Goal: Task Accomplishment & Management: Manage account settings

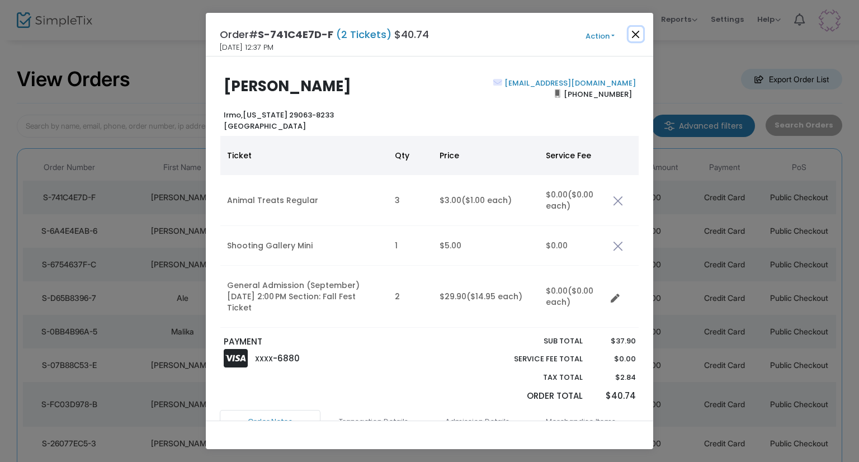
click at [641, 30] on button "Close" at bounding box center [636, 34] width 15 height 15
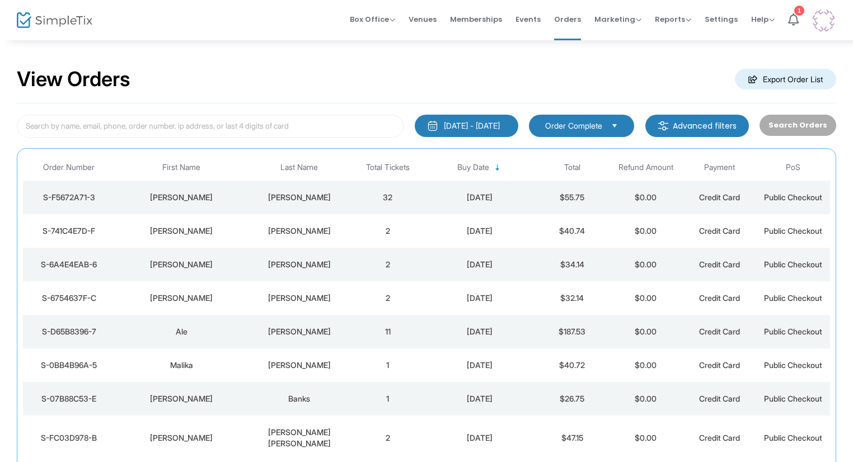
click at [347, 194] on div "[PERSON_NAME]" at bounding box center [299, 197] width 97 height 11
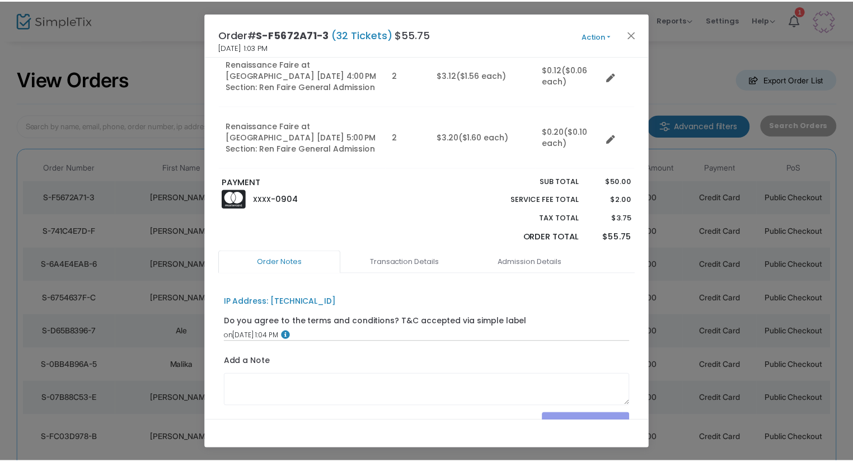
scroll to position [1063, 0]
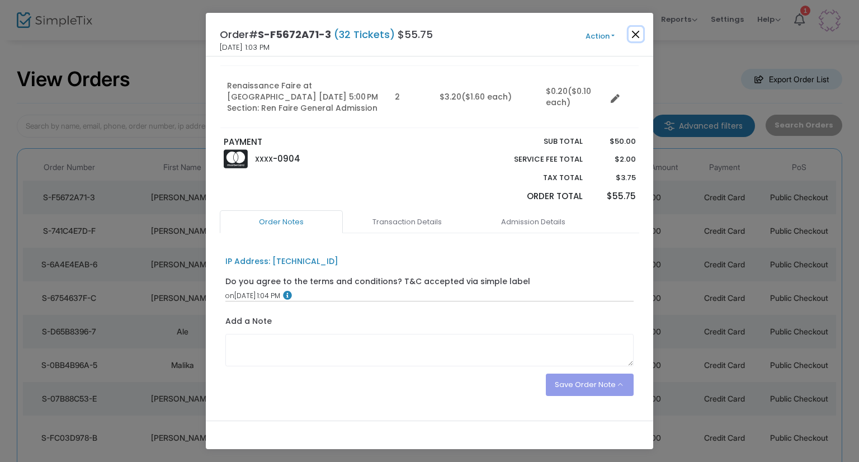
click at [639, 33] on button "Close" at bounding box center [636, 34] width 15 height 15
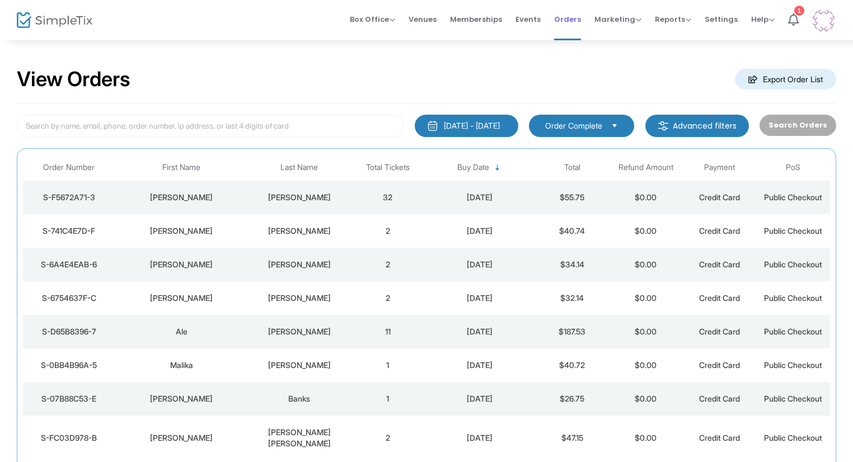
click at [566, 28] on span "Orders" at bounding box center [567, 19] width 27 height 29
click at [539, 19] on span "Events" at bounding box center [527, 19] width 25 height 29
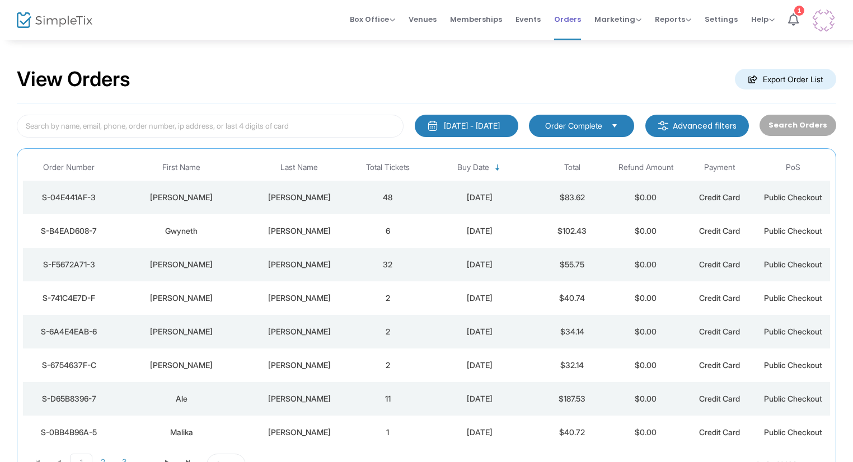
click at [568, 21] on span "Orders" at bounding box center [567, 19] width 27 height 29
click at [581, 25] on span "Orders" at bounding box center [567, 19] width 27 height 29
click at [521, 21] on span "Events" at bounding box center [527, 19] width 25 height 29
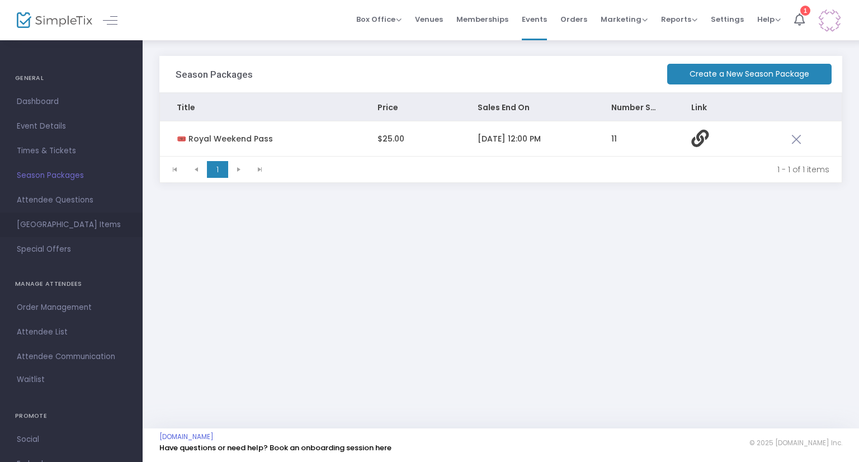
click at [77, 225] on span "Suggested Square Items" at bounding box center [71, 225] width 109 height 15
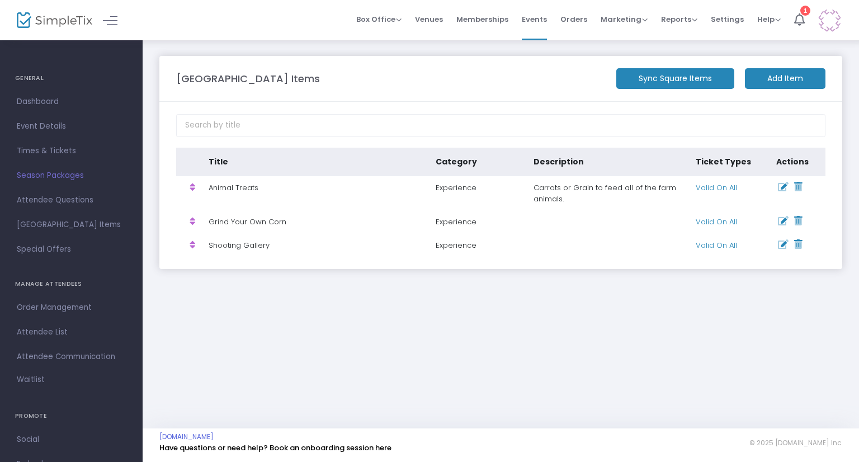
click at [798, 84] on m-button "Add Item" at bounding box center [785, 78] width 81 height 21
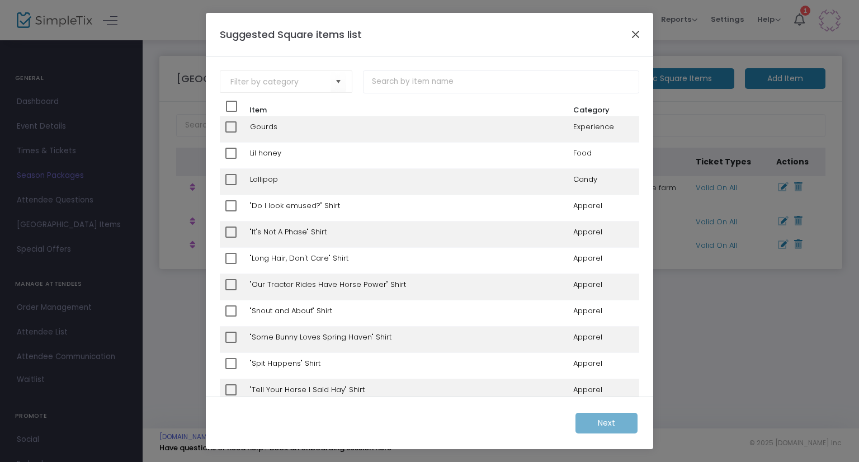
click at [632, 33] on button "Close" at bounding box center [636, 34] width 15 height 15
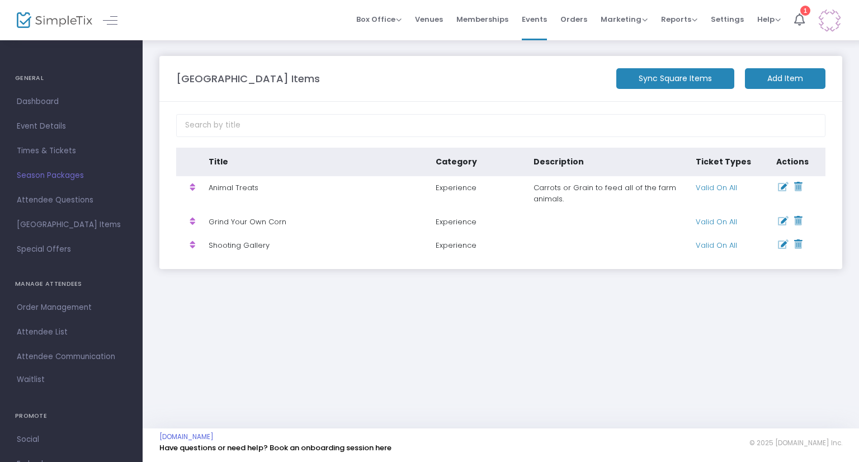
click at [772, 77] on m-button "Add Item" at bounding box center [785, 78] width 81 height 21
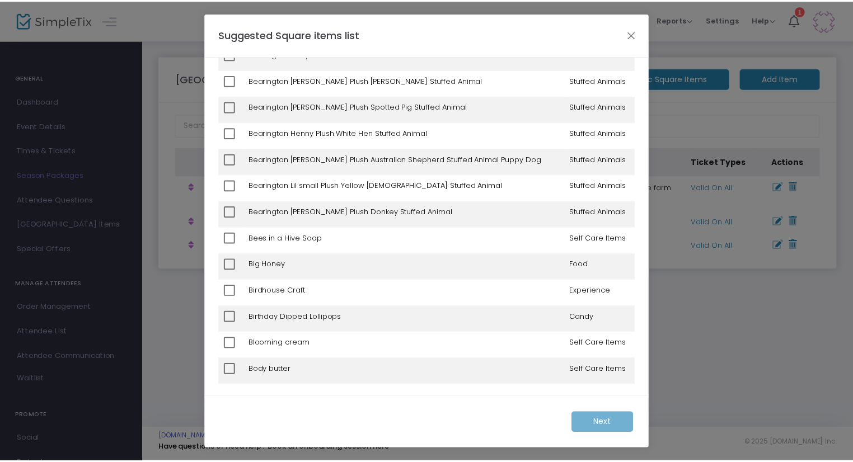
scroll to position [971, 0]
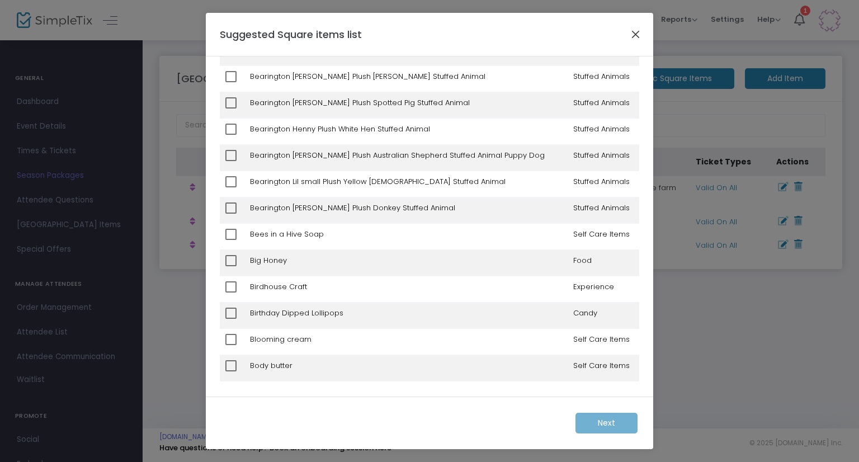
click at [641, 35] on button "Close" at bounding box center [636, 34] width 15 height 15
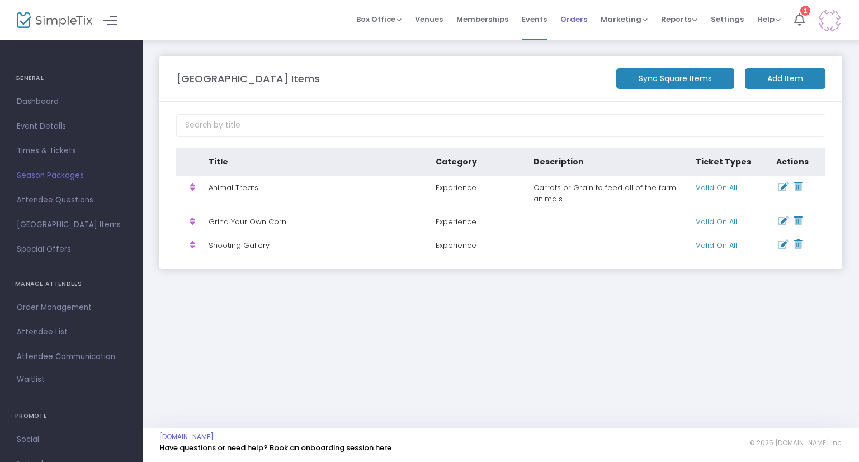
click at [577, 13] on span "Orders" at bounding box center [574, 19] width 27 height 29
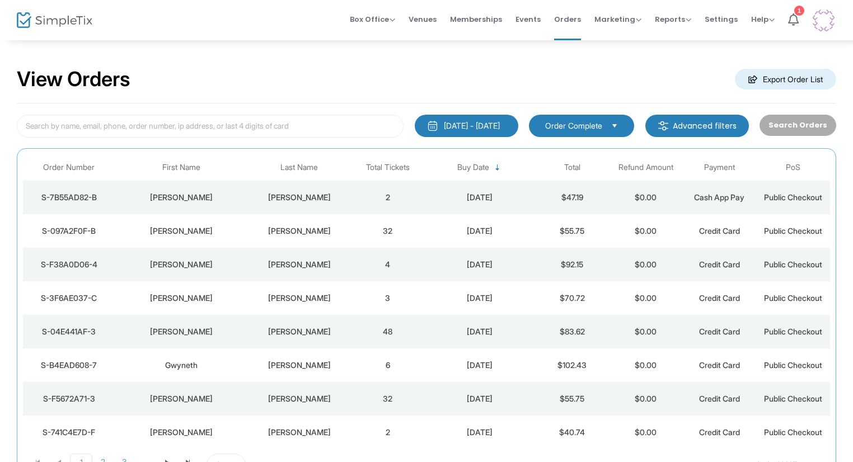
click at [333, 204] on td "[PERSON_NAME]" at bounding box center [299, 198] width 103 height 34
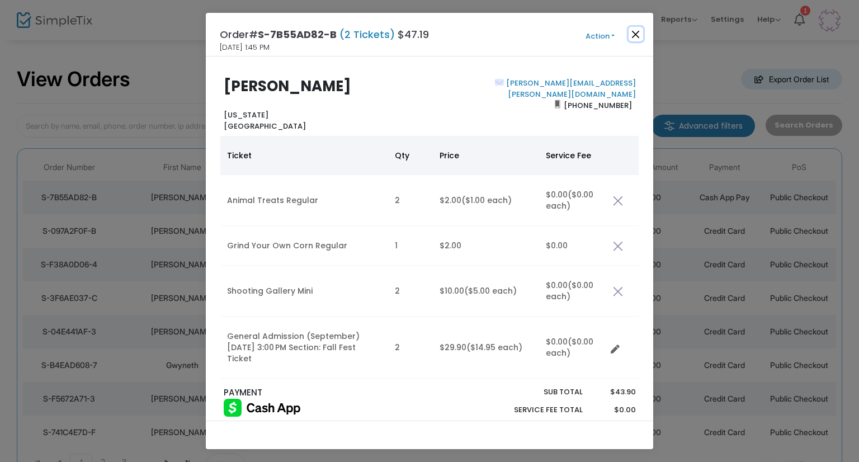
click at [635, 35] on button "Close" at bounding box center [636, 34] width 15 height 15
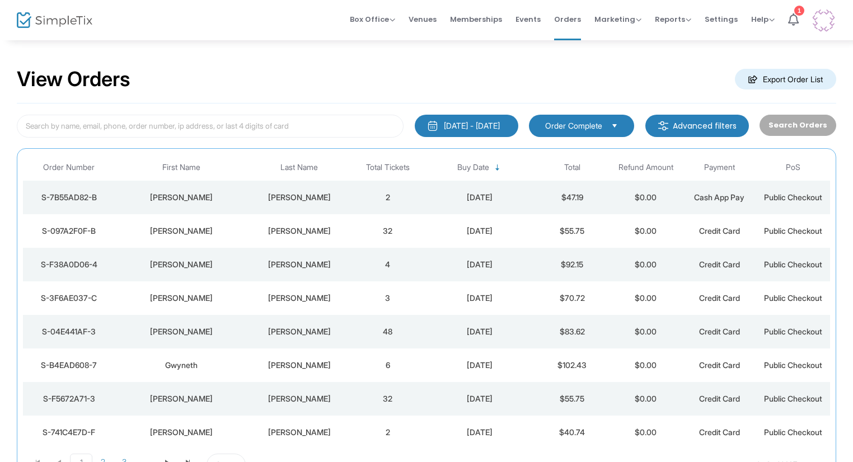
click at [305, 233] on div "[PERSON_NAME]" at bounding box center [299, 230] width 97 height 11
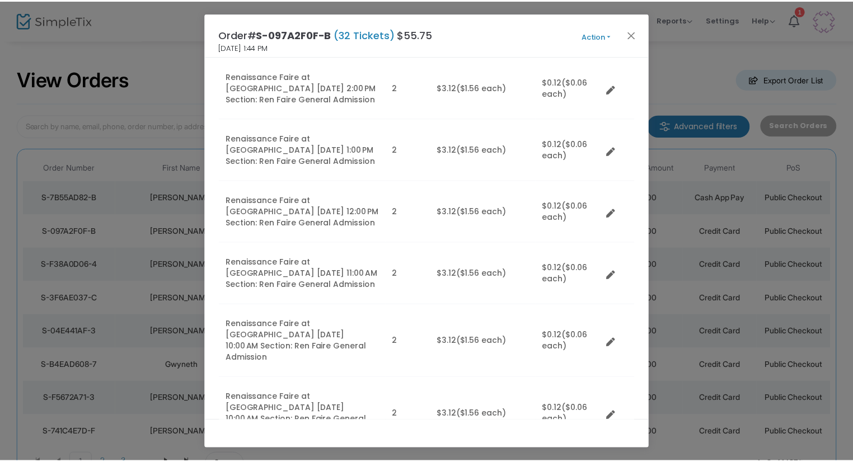
scroll to position [448, 0]
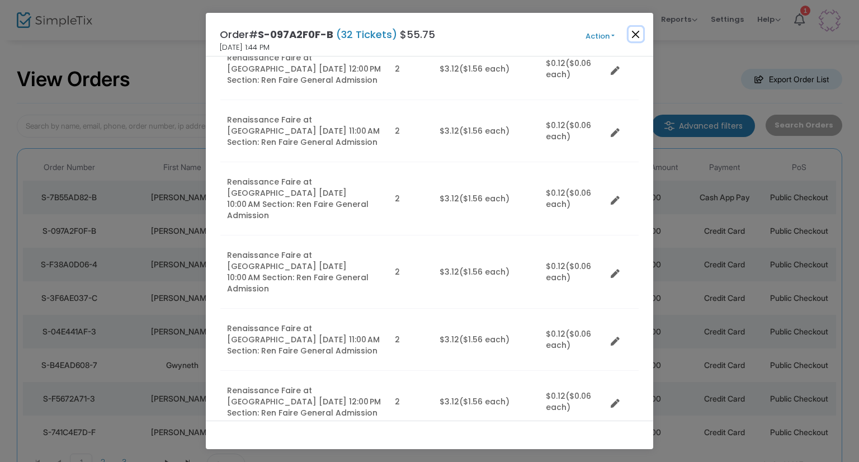
click at [642, 29] on button "Close" at bounding box center [636, 34] width 15 height 15
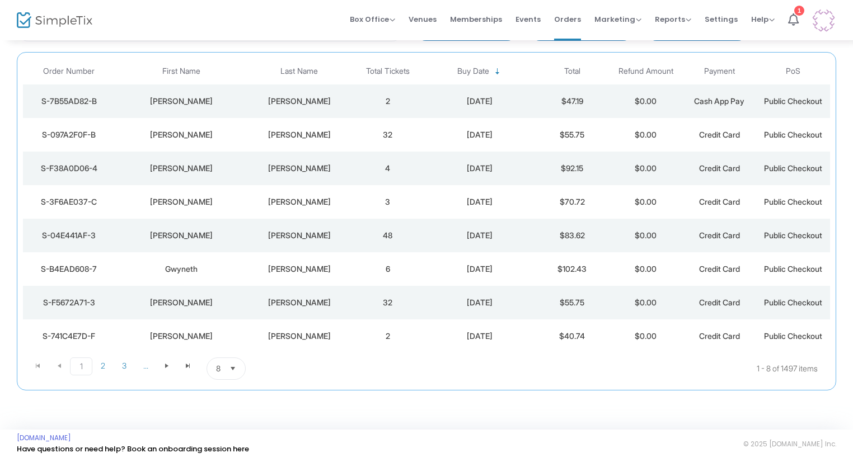
scroll to position [0, 0]
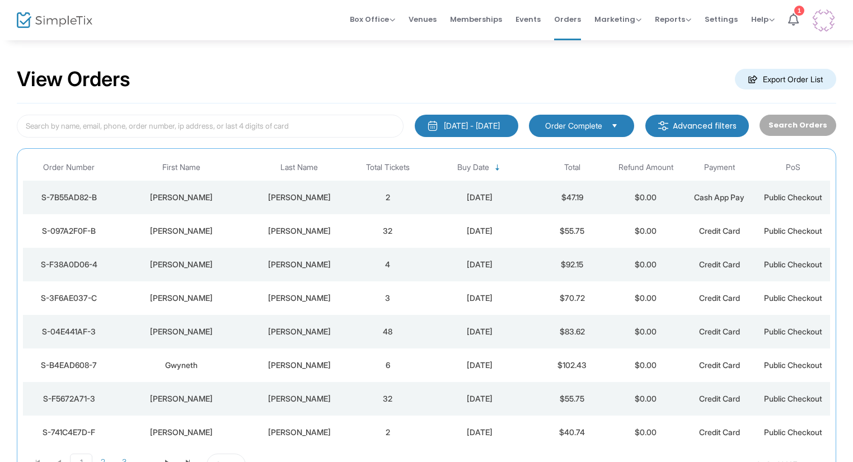
click at [537, 16] on span "Events" at bounding box center [527, 19] width 25 height 29
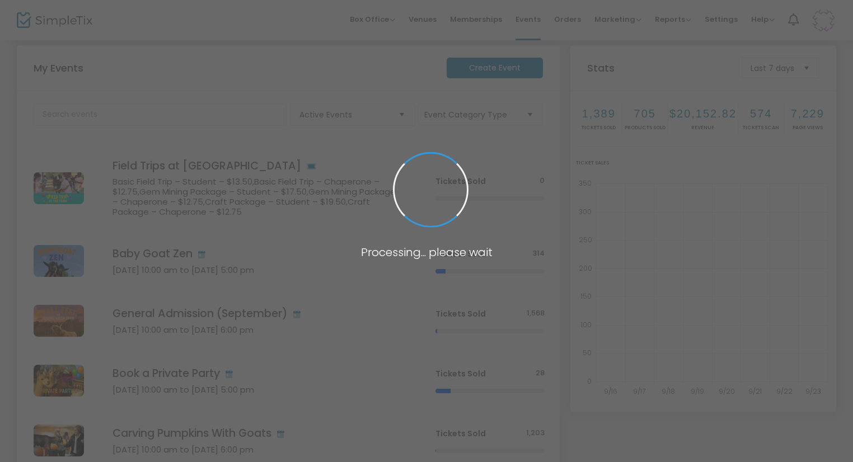
scroll to position [66, 0]
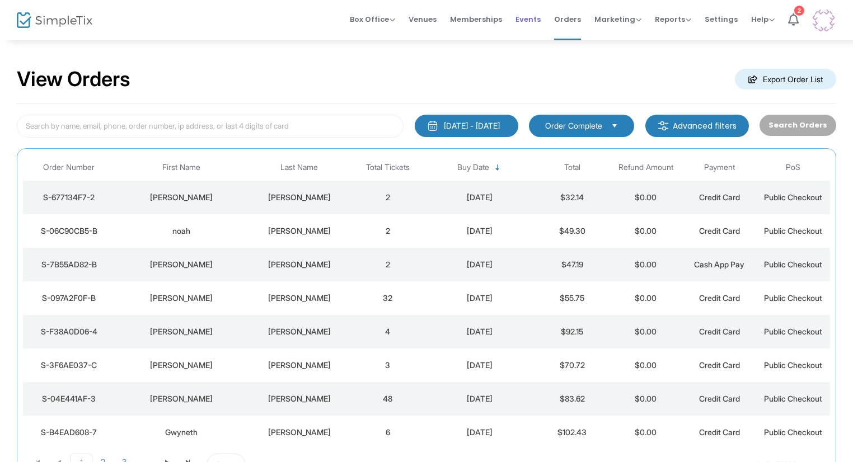
click at [539, 13] on span "Events" at bounding box center [527, 19] width 25 height 29
